Goal: Task Accomplishment & Management: Use online tool/utility

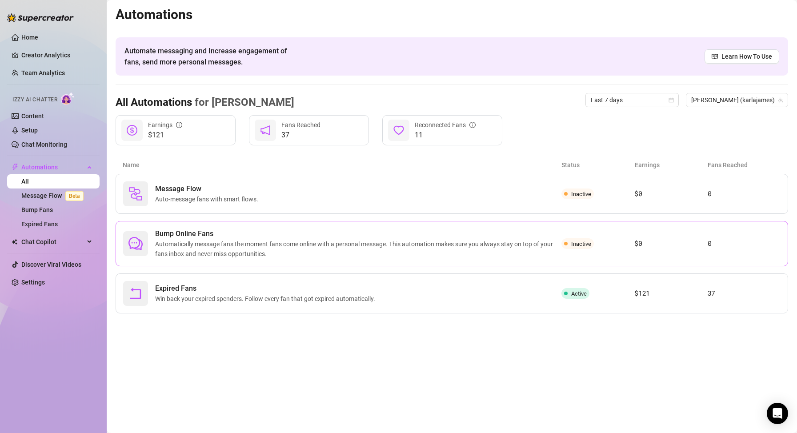
click at [227, 242] on span "Automatically message fans the moment fans come online with a personal message.…" at bounding box center [358, 249] width 406 height 20
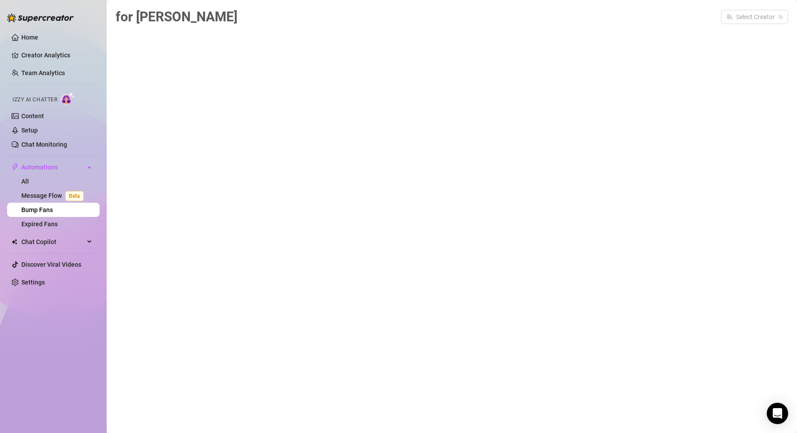
click at [227, 242] on div "for [PERSON_NAME] Select Creator" at bounding box center [452, 206] width 673 height 400
click at [580, 244] on div "for [PERSON_NAME] Select Creator" at bounding box center [452, 206] width 673 height 400
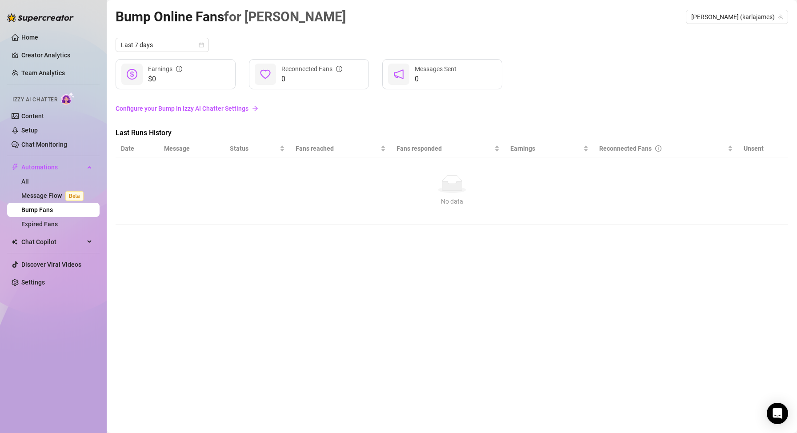
click at [241, 107] on link "Configure your Bump in Izzy AI Chatter Settings" at bounding box center [452, 109] width 673 height 10
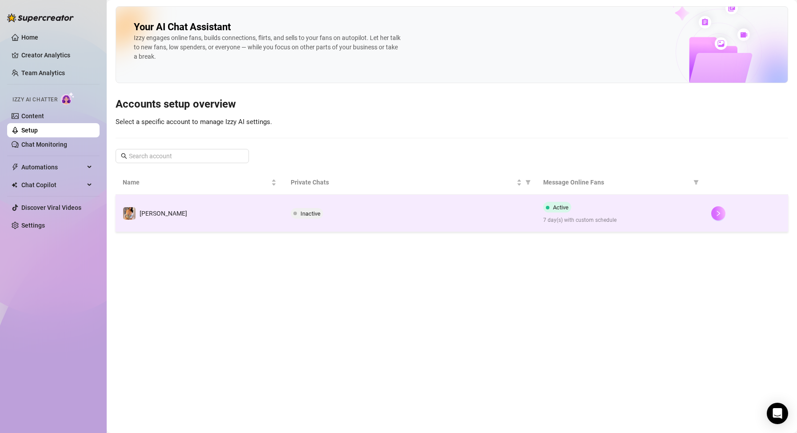
click at [717, 214] on icon "right" at bounding box center [718, 213] width 6 height 6
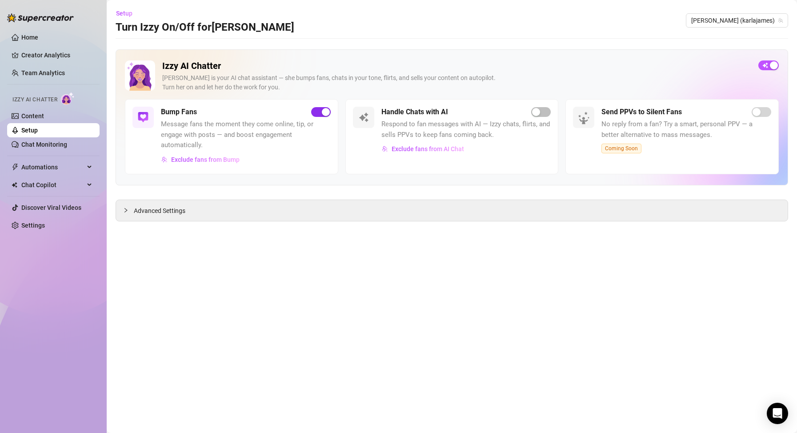
click at [312, 111] on span "button" at bounding box center [321, 112] width 20 height 10
